Goal: Check status: Check status

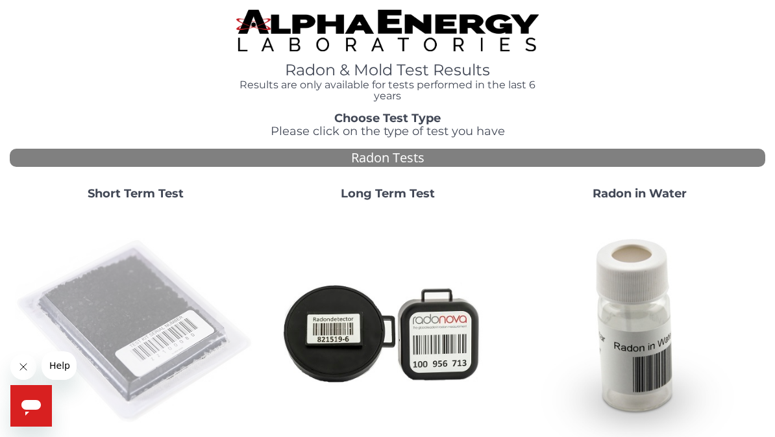
click at [130, 288] on img at bounding box center [135, 331] width 241 height 241
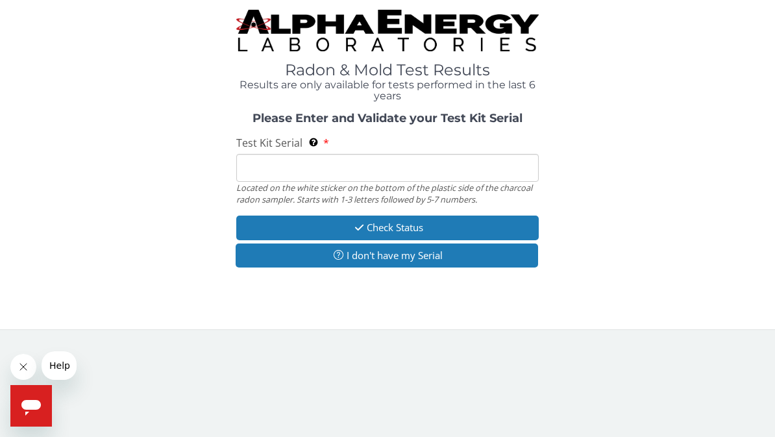
click at [448, 162] on input "Test Kit Serial Located on the white sticker on the bottom of the plastic side …" at bounding box center [387, 168] width 302 height 28
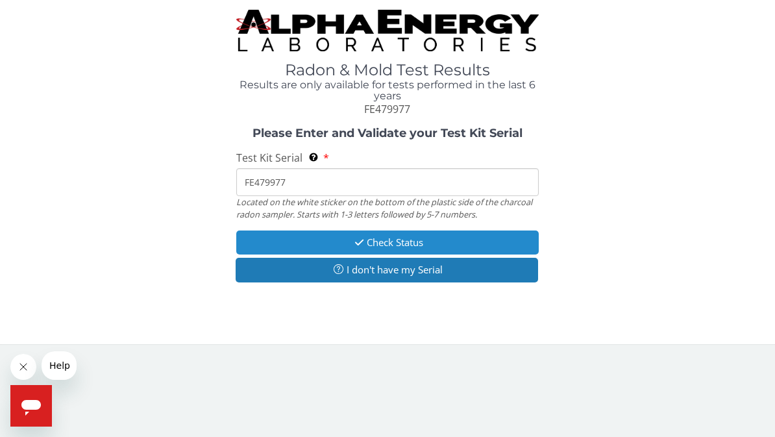
type input "FE479977"
click at [396, 242] on button "Check Status" at bounding box center [387, 242] width 302 height 24
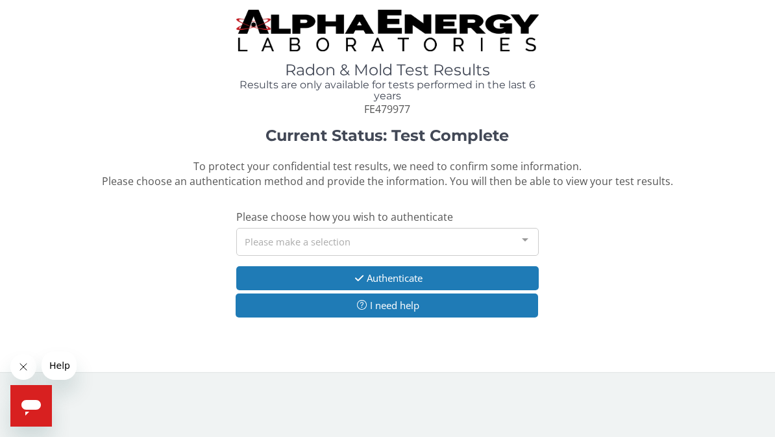
click at [521, 232] on div at bounding box center [525, 240] width 26 height 25
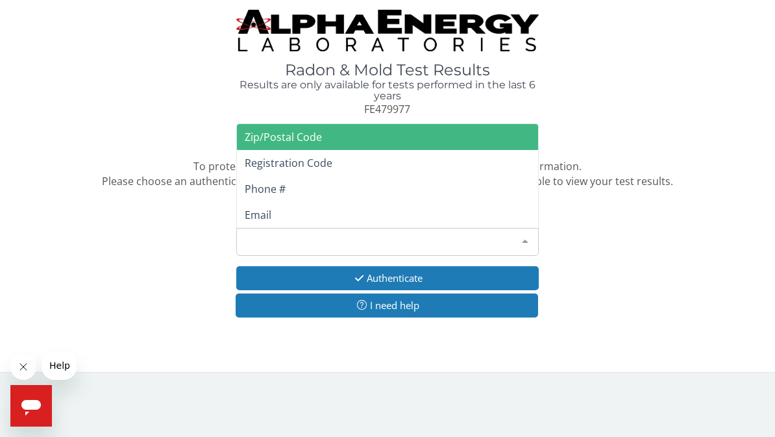
click at [354, 131] on span "Zip/Postal Code" at bounding box center [387, 137] width 301 height 26
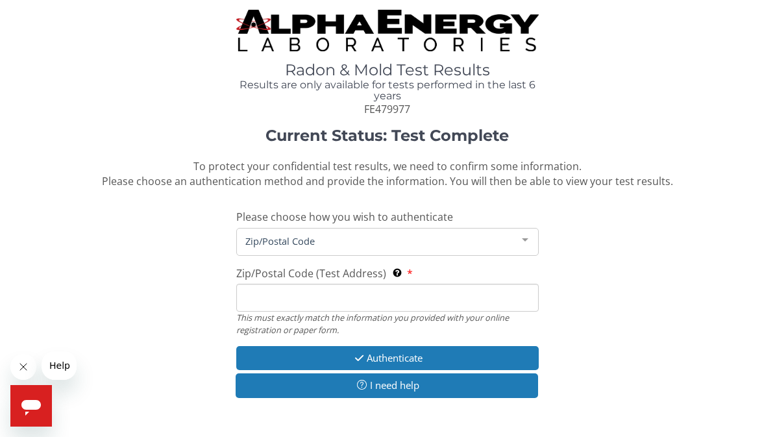
click at [365, 283] on input "Zip/Postal Code (Test Address) This must exactly match the information you prov…" at bounding box center [387, 297] width 302 height 28
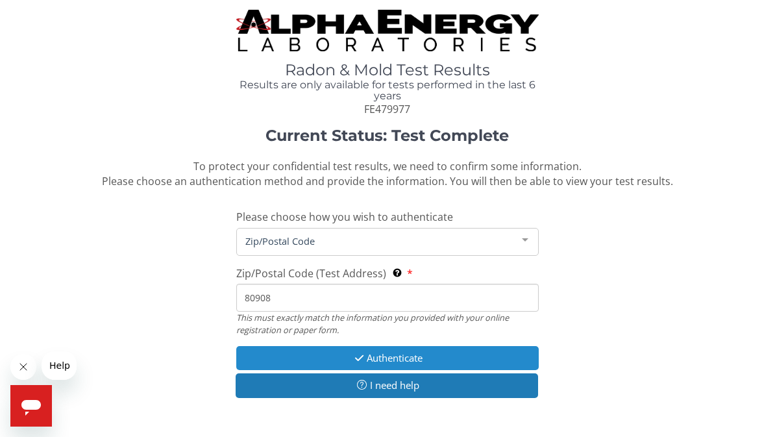
type input "80908"
click at [401, 355] on button "Authenticate" at bounding box center [387, 358] width 302 height 24
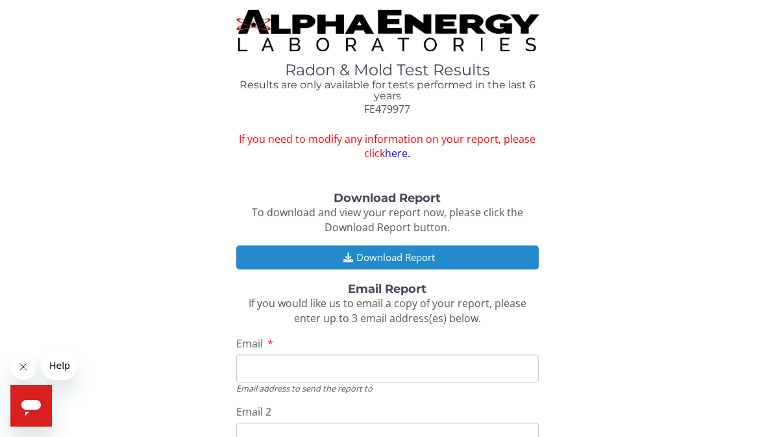
click at [409, 250] on button "Download Report" at bounding box center [387, 257] width 302 height 24
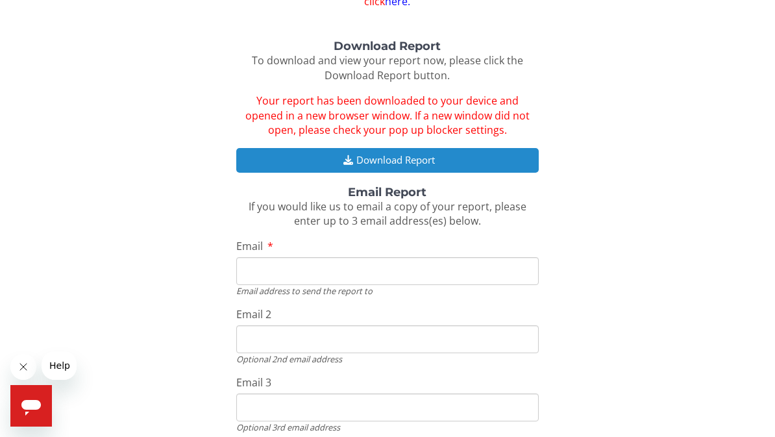
scroll to position [151, 0]
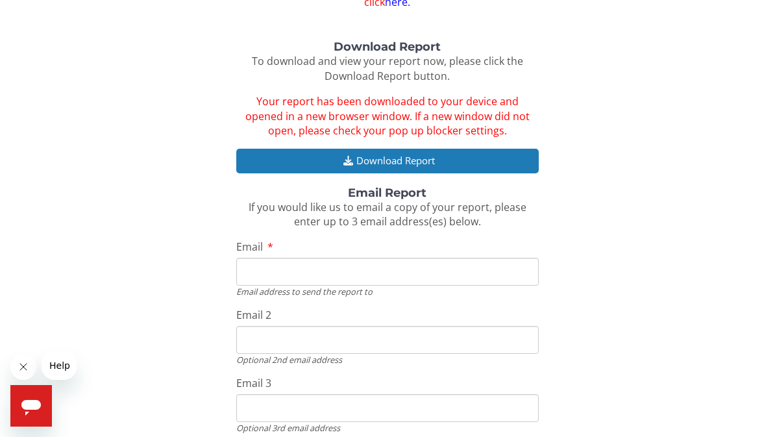
click at [298, 264] on input "Email" at bounding box center [387, 272] width 302 height 28
type input "[EMAIL_ADDRESS][DOMAIN_NAME]"
